Goal: Task Accomplishment & Management: Complete application form

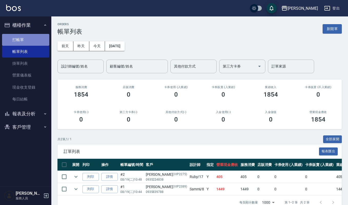
click at [14, 36] on link "打帳單" at bounding box center [25, 40] width 47 height 12
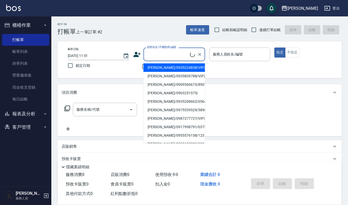
click at [169, 57] on input "顧客姓名/手機號碼/編號" at bounding box center [168, 54] width 44 height 9
click at [155, 103] on li "[PERSON_NAME]/0930961272/1137" at bounding box center [174, 101] width 62 height 8
type input "[PERSON_NAME]/0930961272/1137"
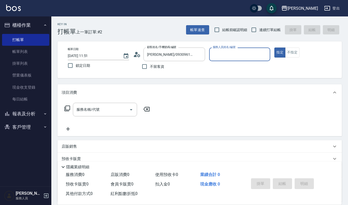
type input "Sammi-8"
click at [131, 109] on icon "Open" at bounding box center [131, 109] width 6 height 6
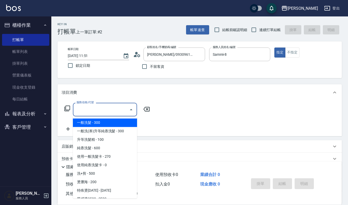
click at [93, 122] on span "一般洗髮 - 300" at bounding box center [105, 122] width 64 height 8
type input "一般洗髮(101)"
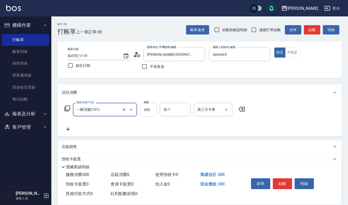
click at [152, 109] on input "300" at bounding box center [148, 110] width 17 height 14
type input "270"
click at [182, 109] on input "洗-1" at bounding box center [175, 109] width 26 height 9
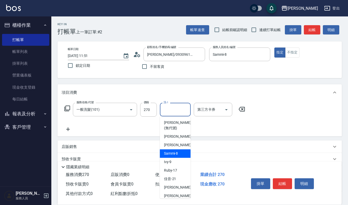
click at [169, 152] on span "Sammi -8" at bounding box center [171, 153] width 14 height 5
type input "Sammi-8"
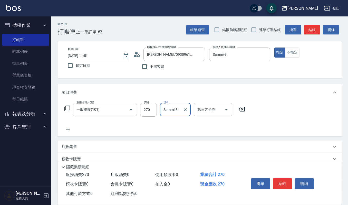
click at [66, 128] on icon at bounding box center [68, 129] width 13 height 6
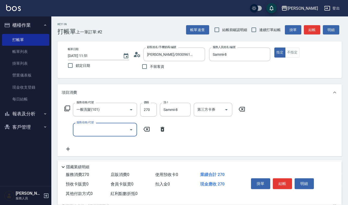
click at [131, 127] on icon "Open" at bounding box center [131, 129] width 6 height 6
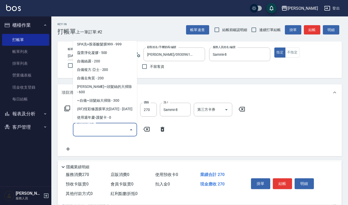
scroll to position [479, 0]
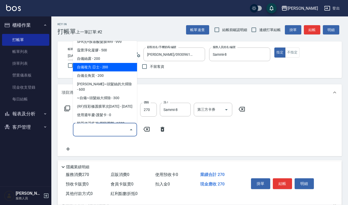
click at [106, 63] on span "自備複方.亞士 - 200" at bounding box center [105, 67] width 64 height 8
type input "自備複方.亞士(532)"
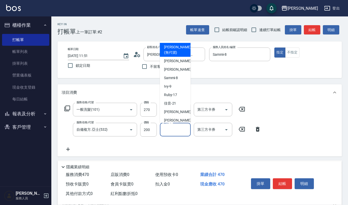
click at [165, 129] on input "協助-1" at bounding box center [175, 129] width 26 height 9
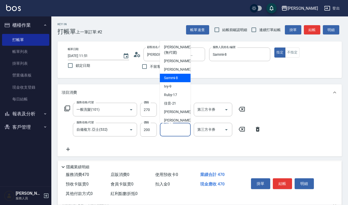
click at [174, 78] on span "Sammi -8" at bounding box center [171, 77] width 14 height 5
type input "Sammi-8"
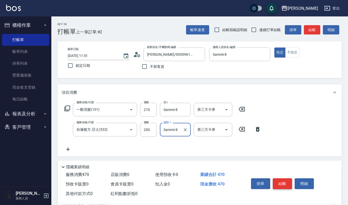
click at [283, 180] on button "結帳" at bounding box center [282, 183] width 19 height 11
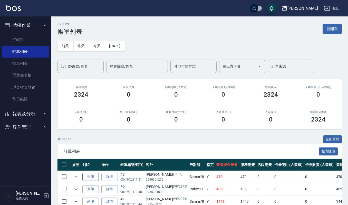
click at [87, 175] on button "列印" at bounding box center [90, 177] width 16 height 8
click at [19, 37] on link "打帳單" at bounding box center [25, 40] width 47 height 12
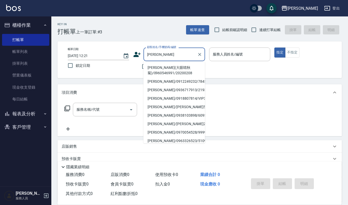
click at [174, 67] on li "[PERSON_NAME](大眼睛秋菊)/0960546991/20200208" at bounding box center [174, 70] width 62 height 14
type input "[PERSON_NAME](大眼睛秋菊)/0960546991/20200208"
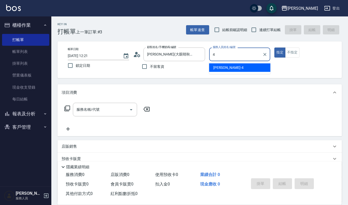
type input "[PERSON_NAME]-4"
type button "true"
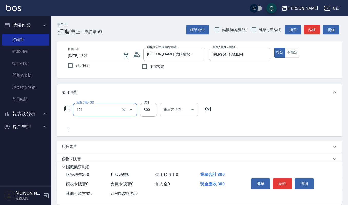
type input "一般洗髮(101)"
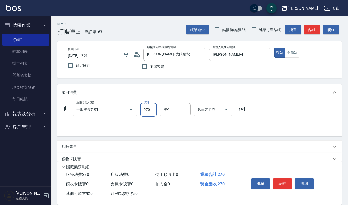
type input "270"
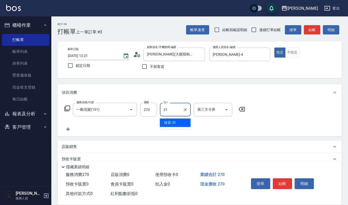
type input "2"
type input "[PERSON_NAME]-4"
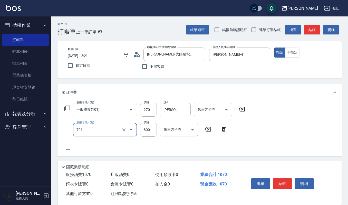
type input "CMC加購護(701)"
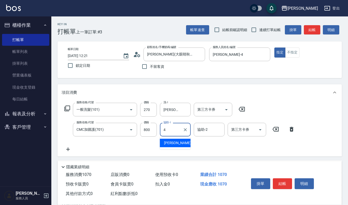
type input "[PERSON_NAME]-4"
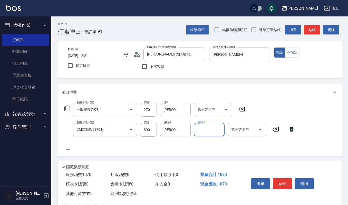
type input "4"
type input "佳音-21"
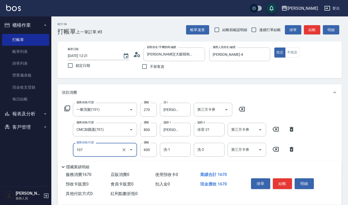
type input "純香洗髮(107)"
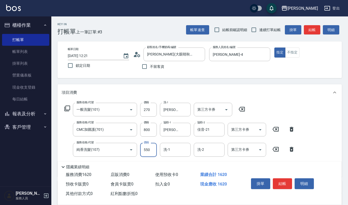
type input "550"
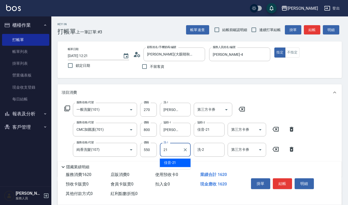
type input "佳音-21"
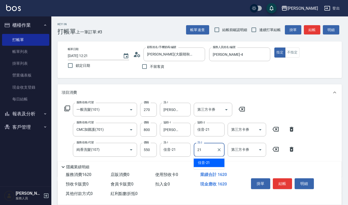
type input "佳音-21"
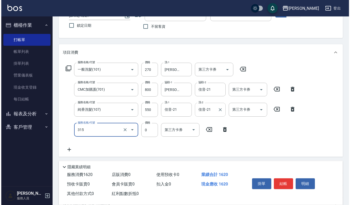
scroll to position [68, 0]
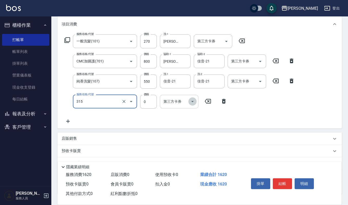
click at [192, 99] on icon "Open" at bounding box center [192, 101] width 6 height 6
type input "2019週年慶剪卡0(315)"
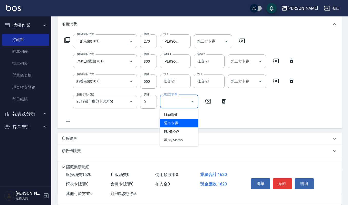
click at [186, 120] on span "舊有卡券" at bounding box center [179, 123] width 38 height 8
type input "舊有卡券"
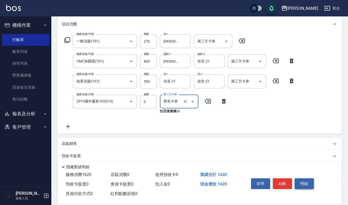
click at [299, 184] on button "明細" at bounding box center [303, 183] width 19 height 11
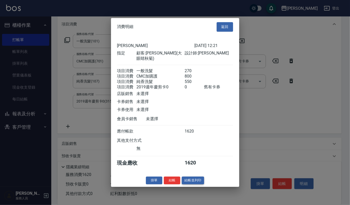
click at [191, 178] on button "結帳並列印" at bounding box center [193, 180] width 22 height 8
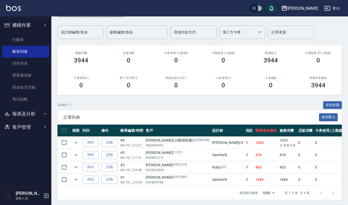
scroll to position [41, 0]
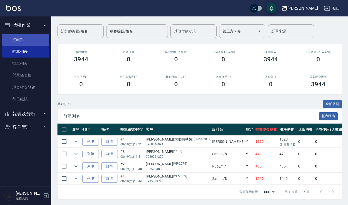
click at [28, 38] on link "打帳單" at bounding box center [25, 40] width 47 height 12
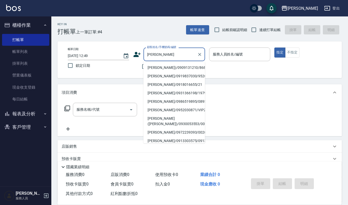
type input "裡"
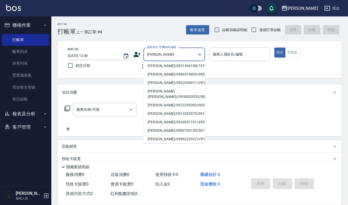
scroll to position [35, 0]
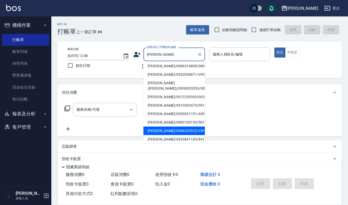
type input "[PERSON_NAME]/0986323522/VIP2923"
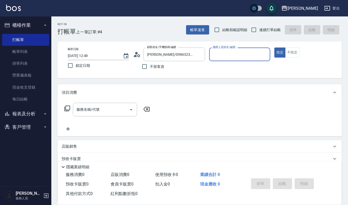
type input "[PERSON_NAME]-4"
click at [274, 47] on button "指定" at bounding box center [279, 52] width 11 height 10
type button "true"
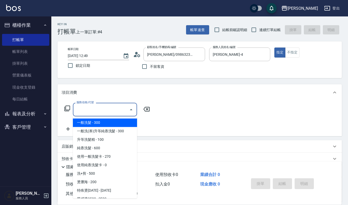
click at [111, 111] on input "服務名稱/代號" at bounding box center [101, 109] width 52 height 9
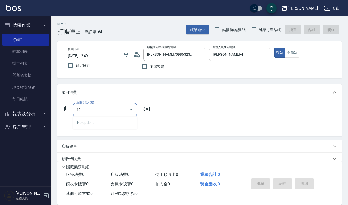
type input "1"
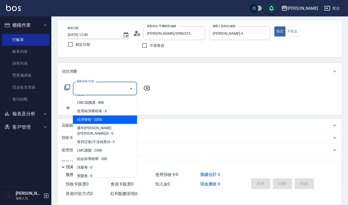
scroll to position [0, 0]
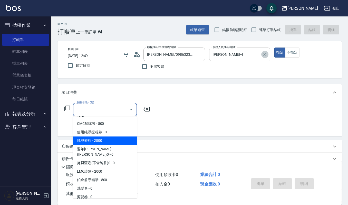
click at [267, 53] on icon "Clear" at bounding box center [264, 54] width 5 height 5
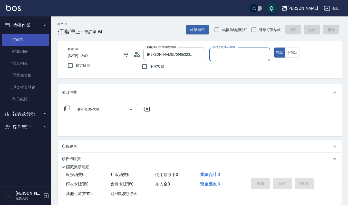
click at [17, 39] on link "打帳單" at bounding box center [25, 40] width 47 height 12
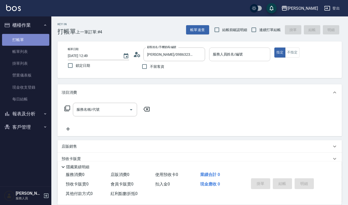
click at [17, 39] on link "打帳單" at bounding box center [25, 40] width 47 height 12
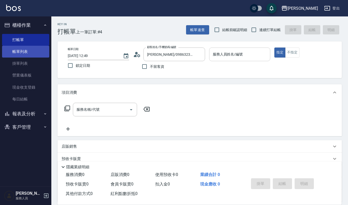
click at [20, 56] on link "帳單列表" at bounding box center [25, 52] width 47 height 12
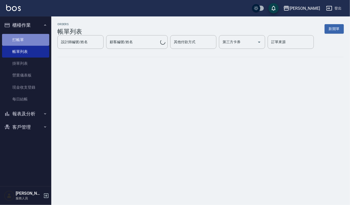
click at [28, 39] on link "打帳單" at bounding box center [25, 40] width 47 height 12
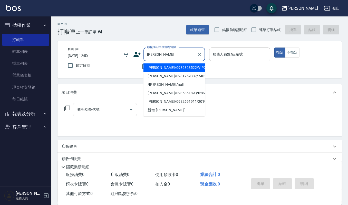
click at [163, 65] on li "[PERSON_NAME]/0986323522/VIP2923" at bounding box center [174, 67] width 62 height 8
type input "[PERSON_NAME]/0986323522/VIP2923"
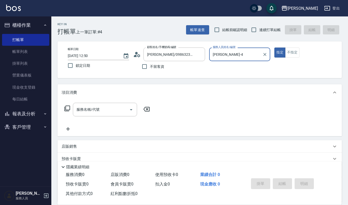
type input "[PERSON_NAME]-4"
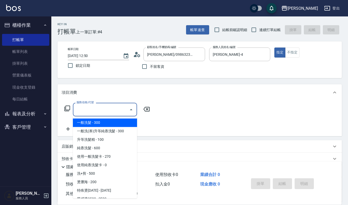
click at [90, 112] on input "服務名稱/代號" at bounding box center [101, 109] width 52 height 9
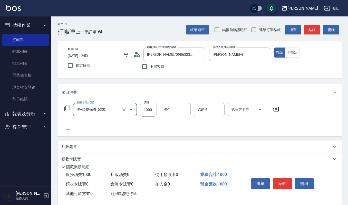
type input "洗+頭皮保養(630)"
type input "1299"
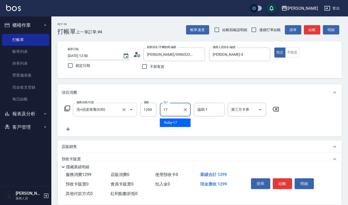
type input "Ruby-17"
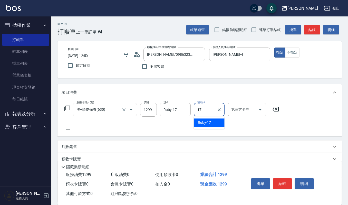
type input "Ruby-17"
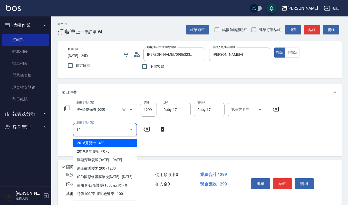
type input "101"
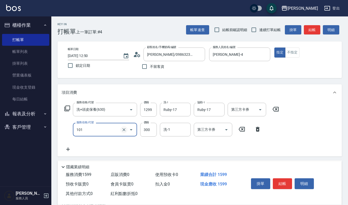
click at [126, 127] on icon "Clear" at bounding box center [123, 129] width 5 height 5
type input "打底染髮(402)"
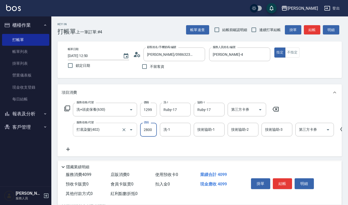
type input "2800"
type input "佳音-21"
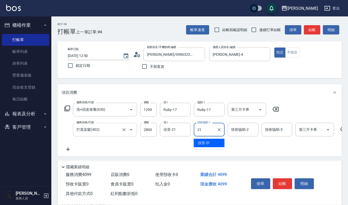
type input "佳音-21"
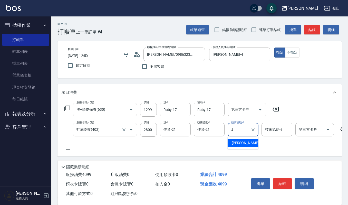
type input "[PERSON_NAME]-4"
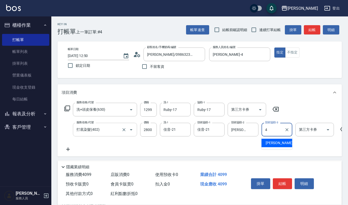
type input "[PERSON_NAME]-4"
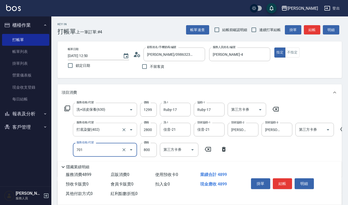
type input "."
type input "CMC加購護(701)"
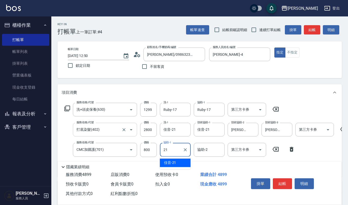
type input "佳音-21"
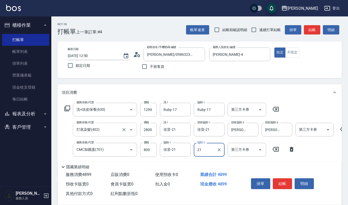
type input "佳音-21"
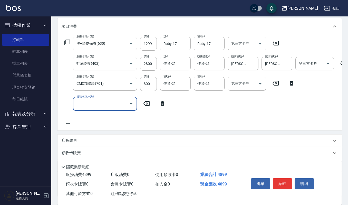
scroll to position [68, 0]
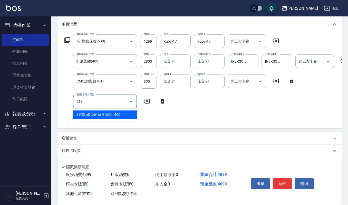
type input "(雲提)燙染前頭皮防護(518)"
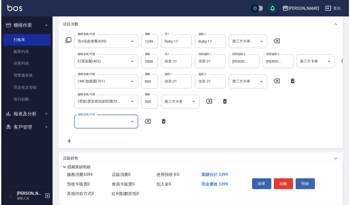
scroll to position [0, 0]
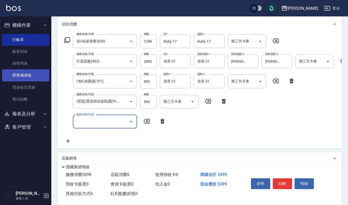
type input "0"
type input "修瀏海(303)"
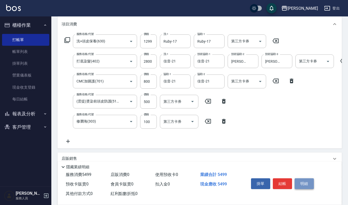
click at [302, 182] on button "明細" at bounding box center [303, 183] width 19 height 11
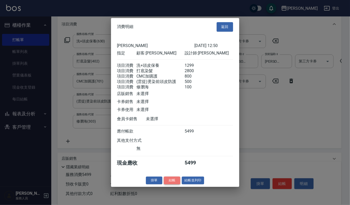
click at [177, 181] on button "結帳" at bounding box center [172, 180] width 16 height 8
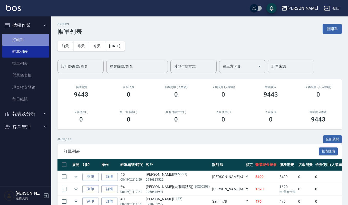
click at [19, 37] on link "打帳單" at bounding box center [25, 40] width 47 height 12
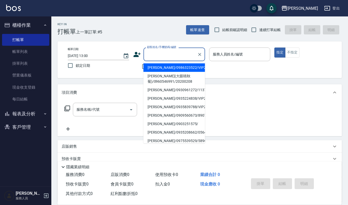
click at [155, 55] on input "顧客姓名/手機號碼/編號" at bounding box center [170, 54] width 49 height 9
click at [160, 56] on input "顧客姓名/手機號碼/編號" at bounding box center [170, 54] width 49 height 9
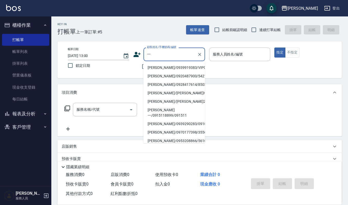
click at [157, 68] on li "[PERSON_NAME]/0939919383/VIP0724" at bounding box center [174, 67] width 62 height 8
type input "[PERSON_NAME]/0939919383/VIP0724"
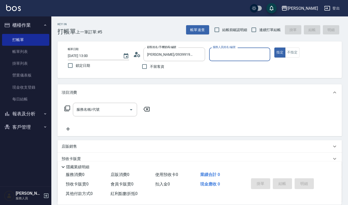
type input "Sammi-8"
click at [129, 112] on icon "Open" at bounding box center [131, 109] width 6 height 6
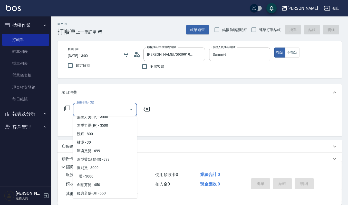
scroll to position [137, 0]
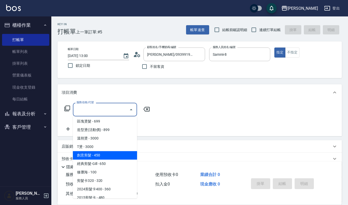
click at [107, 152] on span "創意剪髮 - 450" at bounding box center [105, 155] width 64 height 8
type input "創意剪髮(301)"
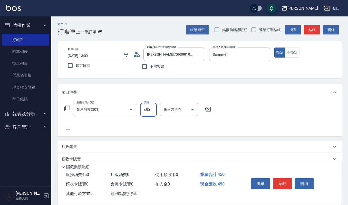
click at [151, 107] on input "450" at bounding box center [148, 110] width 17 height 14
type input "405"
click at [286, 182] on button "結帳" at bounding box center [282, 183] width 19 height 11
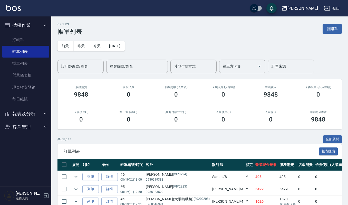
click at [86, 151] on span "訂單列表" at bounding box center [191, 151] width 255 height 5
click at [93, 175] on button "列印" at bounding box center [90, 177] width 16 height 8
